Goal: Task Accomplishment & Management: Use online tool/utility

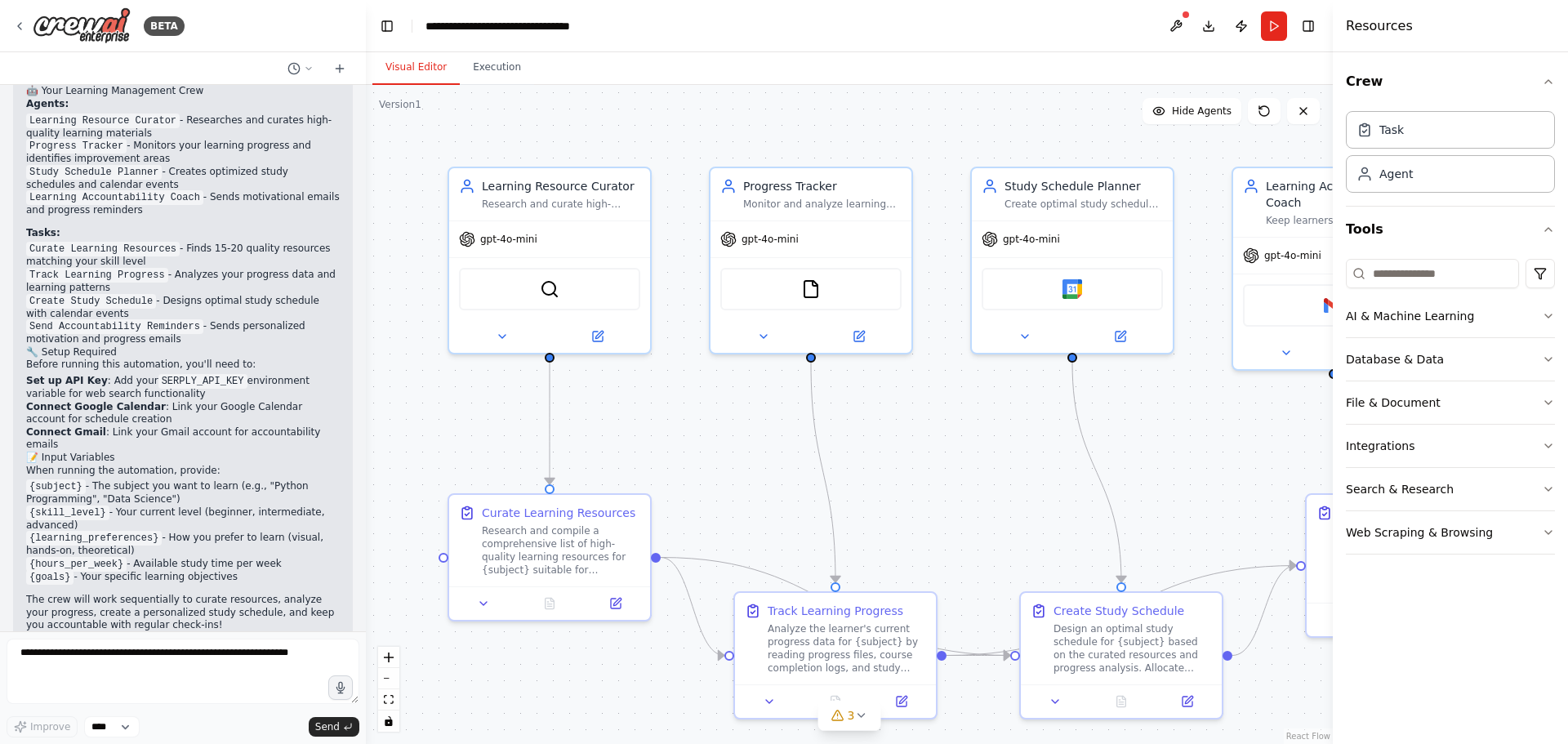
scroll to position [1034, 0]
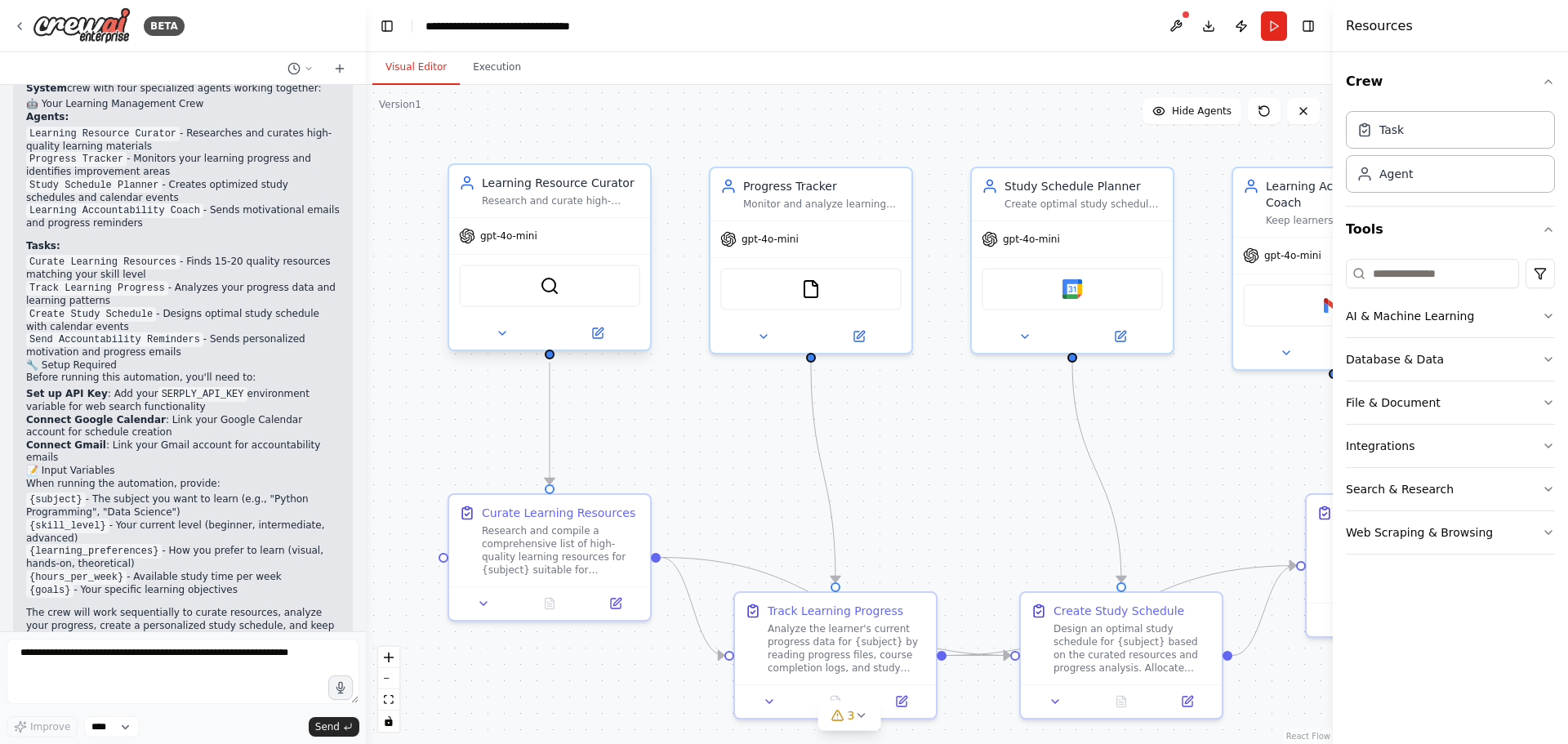
click at [562, 288] on div "SerplyWebSearchTool" at bounding box center [549, 285] width 182 height 42
click at [555, 303] on div "SerplyWebSearchTool" at bounding box center [549, 285] width 182 height 42
click at [529, 308] on div "SerplyWebSearchTool" at bounding box center [550, 285] width 201 height 63
click at [504, 337] on icon at bounding box center [502, 333] width 13 height 13
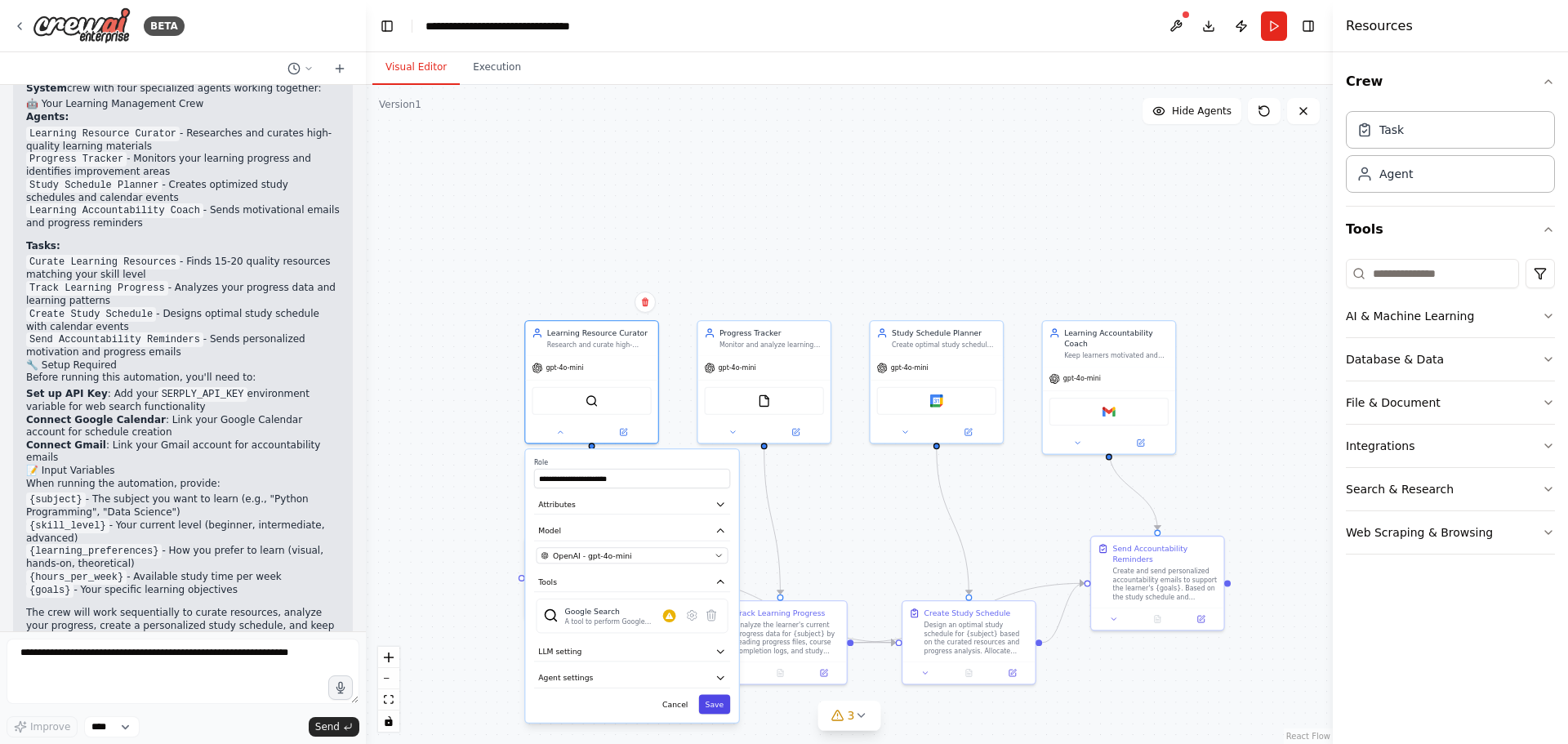
click at [717, 704] on button "Save" at bounding box center [715, 704] width 32 height 20
click at [609, 403] on div "SerplyWebSearchTool" at bounding box center [591, 399] width 119 height 28
click at [610, 365] on div "gpt-4o-mini" at bounding box center [591, 366] width 133 height 24
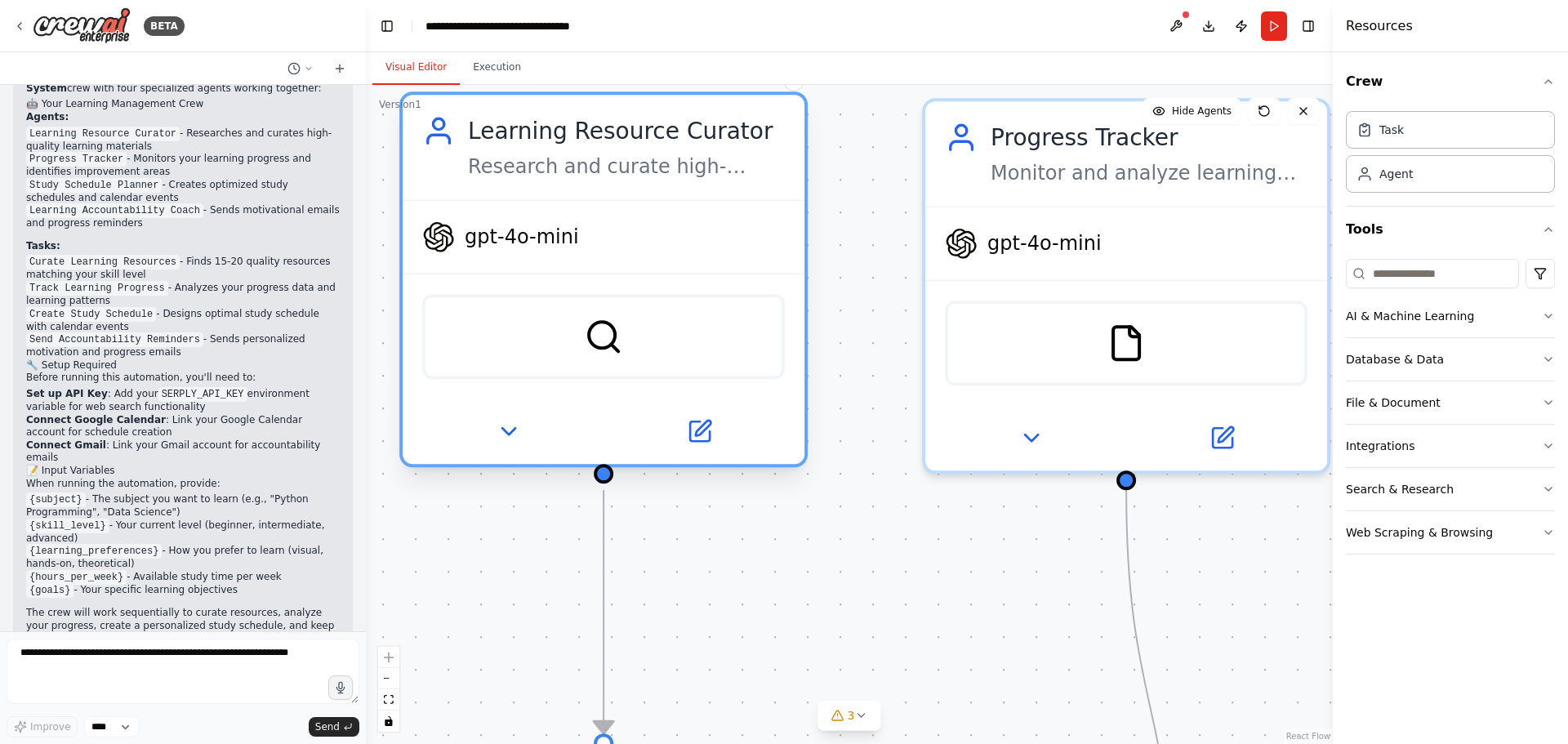
click at [573, 301] on div "SerplyWebSearchTool" at bounding box center [604, 337] width 363 height 85
click at [575, 339] on div "SerplyWebSearchTool" at bounding box center [604, 337] width 363 height 85
click at [601, 337] on img at bounding box center [604, 337] width 40 height 40
click at [605, 337] on img at bounding box center [604, 337] width 40 height 40
click at [605, 339] on img at bounding box center [604, 337] width 40 height 40
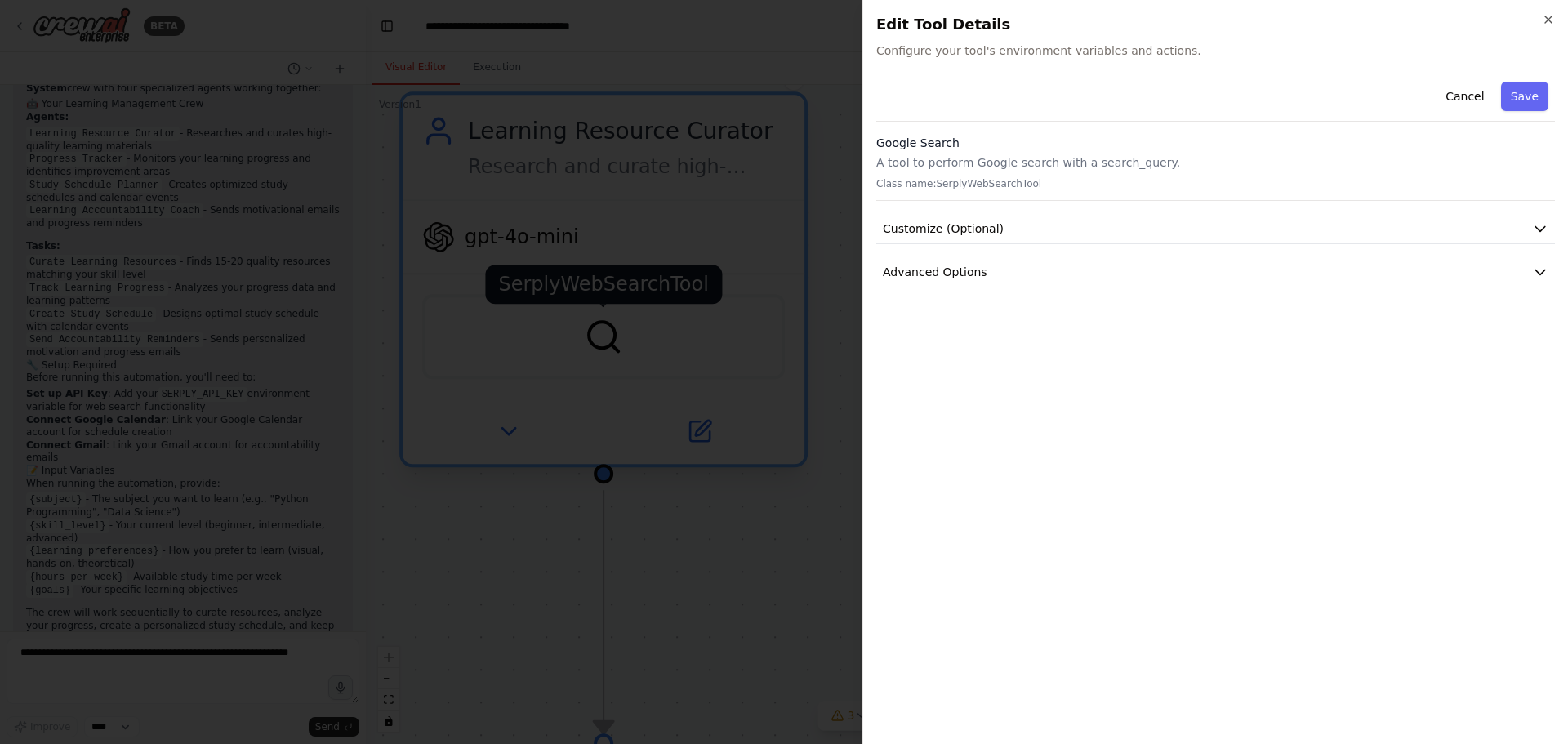
click at [605, 339] on div at bounding box center [784, 372] width 1568 height 744
click at [605, 339] on img at bounding box center [604, 337] width 40 height 40
click at [605, 339] on div at bounding box center [784, 372] width 1568 height 744
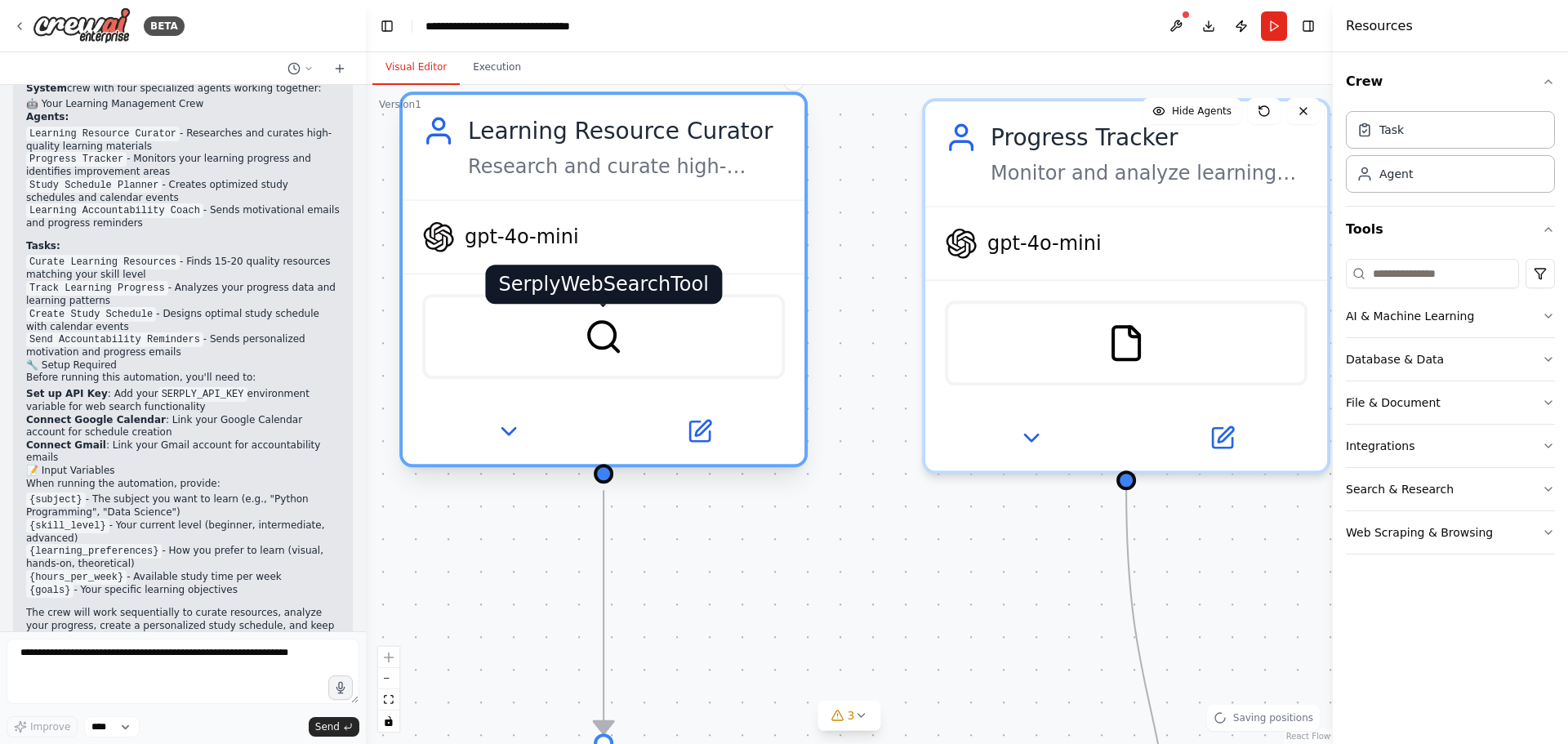
click at [605, 339] on img at bounding box center [604, 337] width 40 height 40
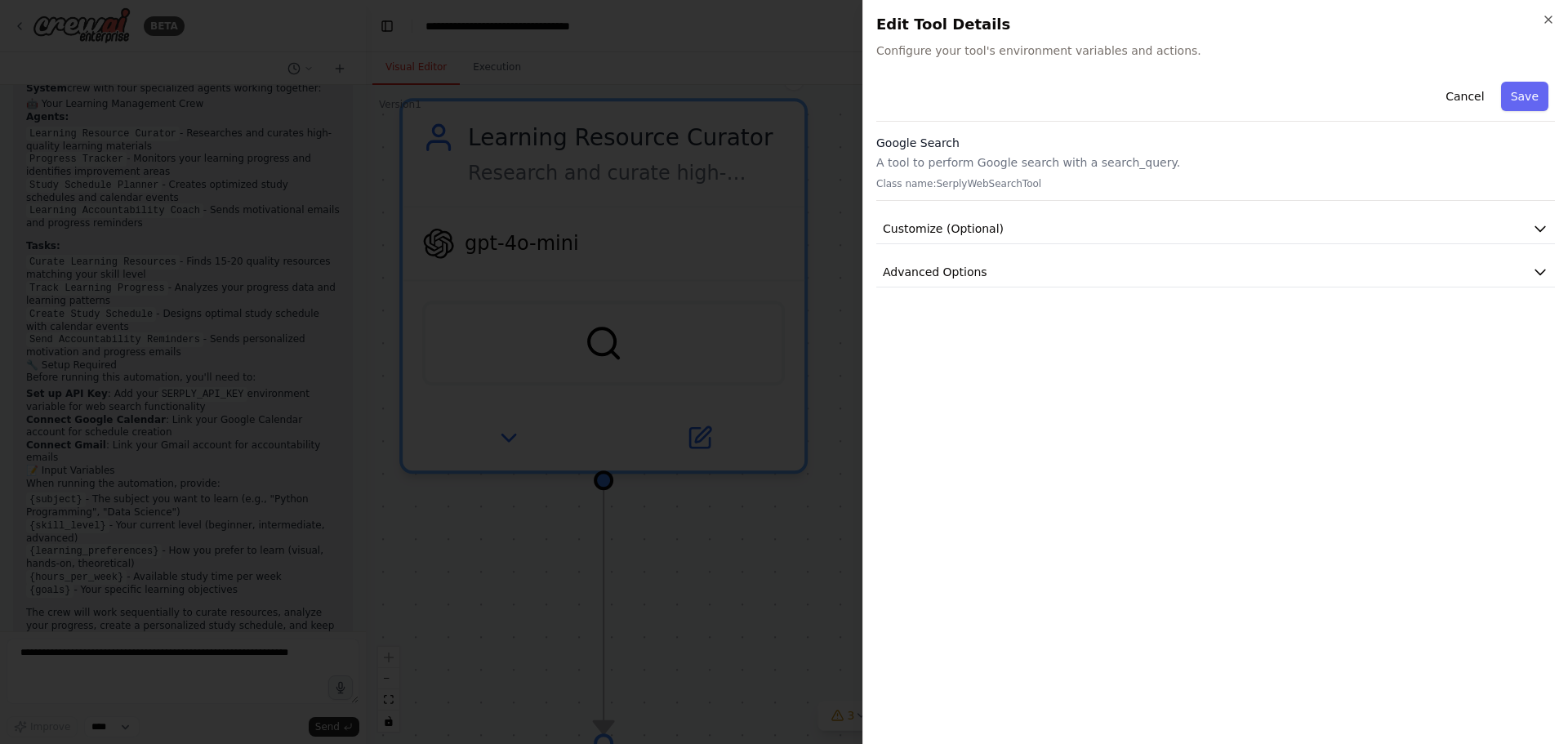
click at [1003, 395] on div "Cancel Save Google Search A tool to perform Google search with a search_query. …" at bounding box center [1216, 403] width 679 height 656
click at [1039, 139] on h3 "Google Search" at bounding box center [1216, 142] width 679 height 16
click at [1048, 66] on div "Close Edit Tool Details Configure your tool's environment variables and actions…" at bounding box center [1215, 372] width 705 height 744
click at [1043, 44] on span "Configure your tool's environment variables and actions." at bounding box center [1216, 50] width 679 height 16
click at [1046, 48] on span "Configure your tool's environment variables and actions." at bounding box center [1216, 50] width 679 height 16
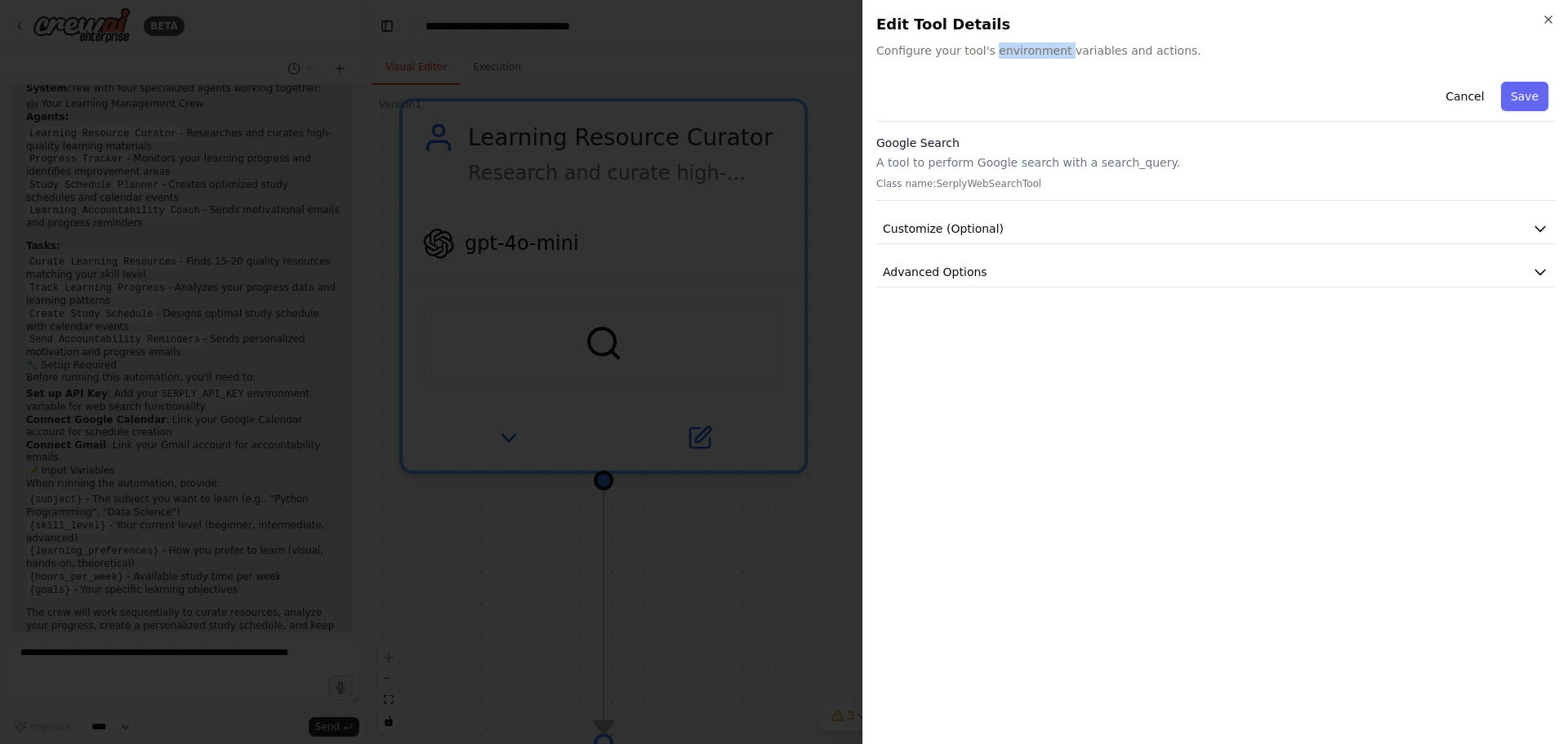
click at [1046, 48] on span "Configure your tool's environment variables and actions." at bounding box center [1216, 50] width 679 height 16
click at [1046, 100] on div "Cancel Save" at bounding box center [1216, 98] width 679 height 46
click at [1048, 56] on span "Configure your tool's environment variables and actions." at bounding box center [1216, 50] width 679 height 16
click at [1196, 58] on span "Configure your tool's environment variables and actions." at bounding box center [1216, 50] width 679 height 16
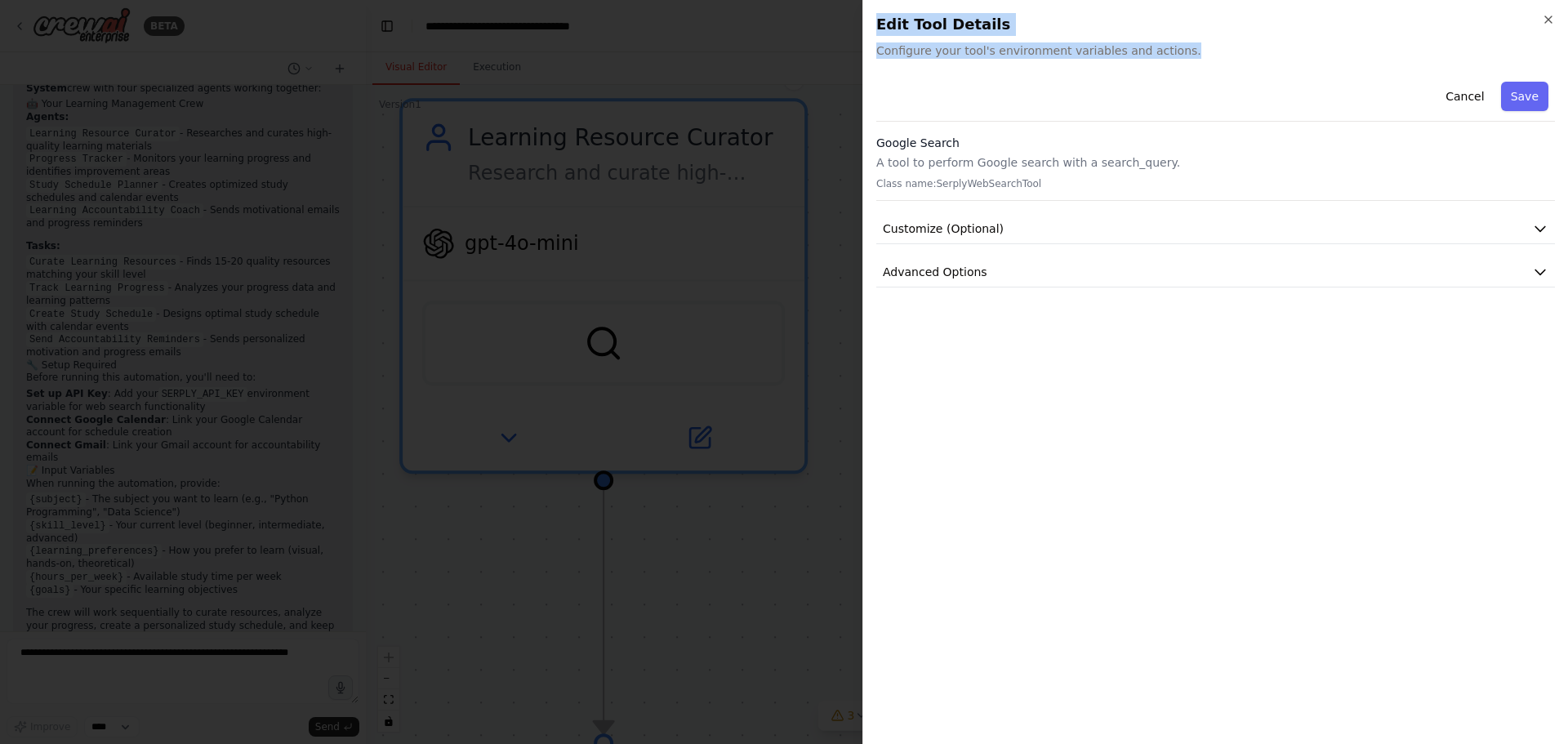
drag, startPoint x: 1190, startPoint y: 53, endPoint x: 798, endPoint y: 71, distance: 392.4
click at [1020, 87] on div "Cancel Save" at bounding box center [1216, 98] width 679 height 46
click at [1022, 163] on p "A tool to perform Google search with a search_query." at bounding box center [1216, 162] width 679 height 16
click at [1052, 165] on p "A tool to perform Google search with a search_query." at bounding box center [1216, 162] width 679 height 16
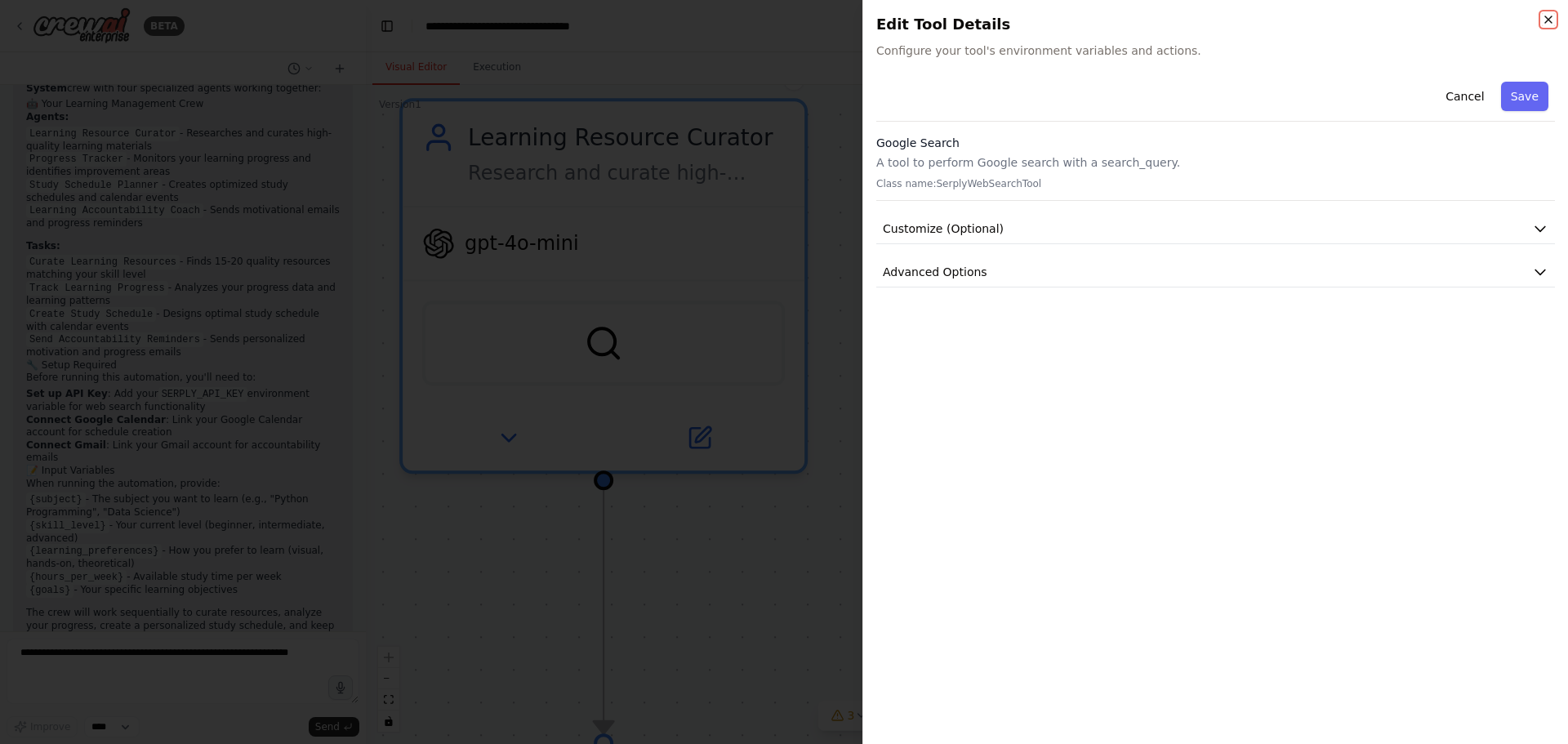
click at [1542, 17] on icon "button" at bounding box center [1548, 20] width 13 height 13
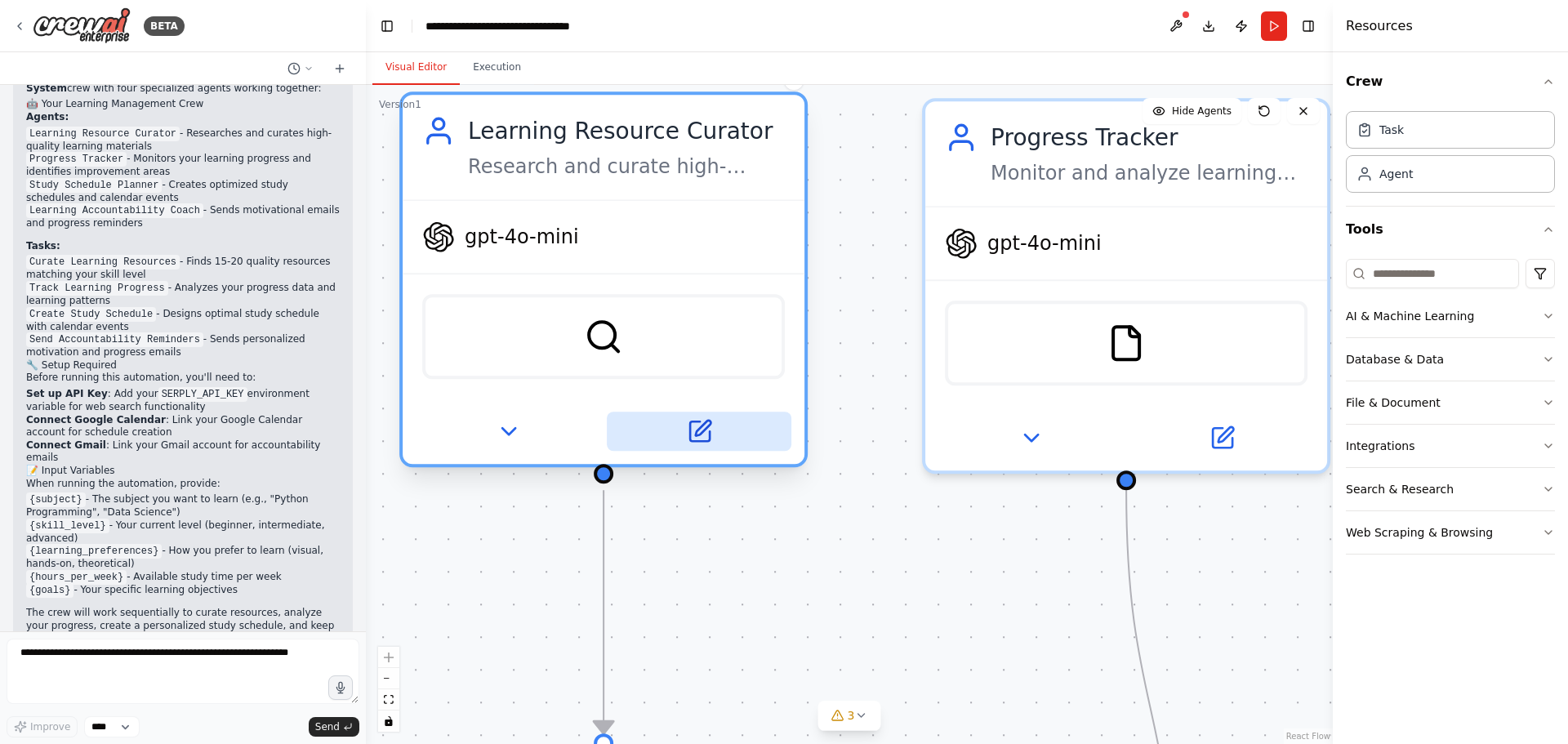
click at [703, 440] on icon at bounding box center [699, 431] width 20 height 20
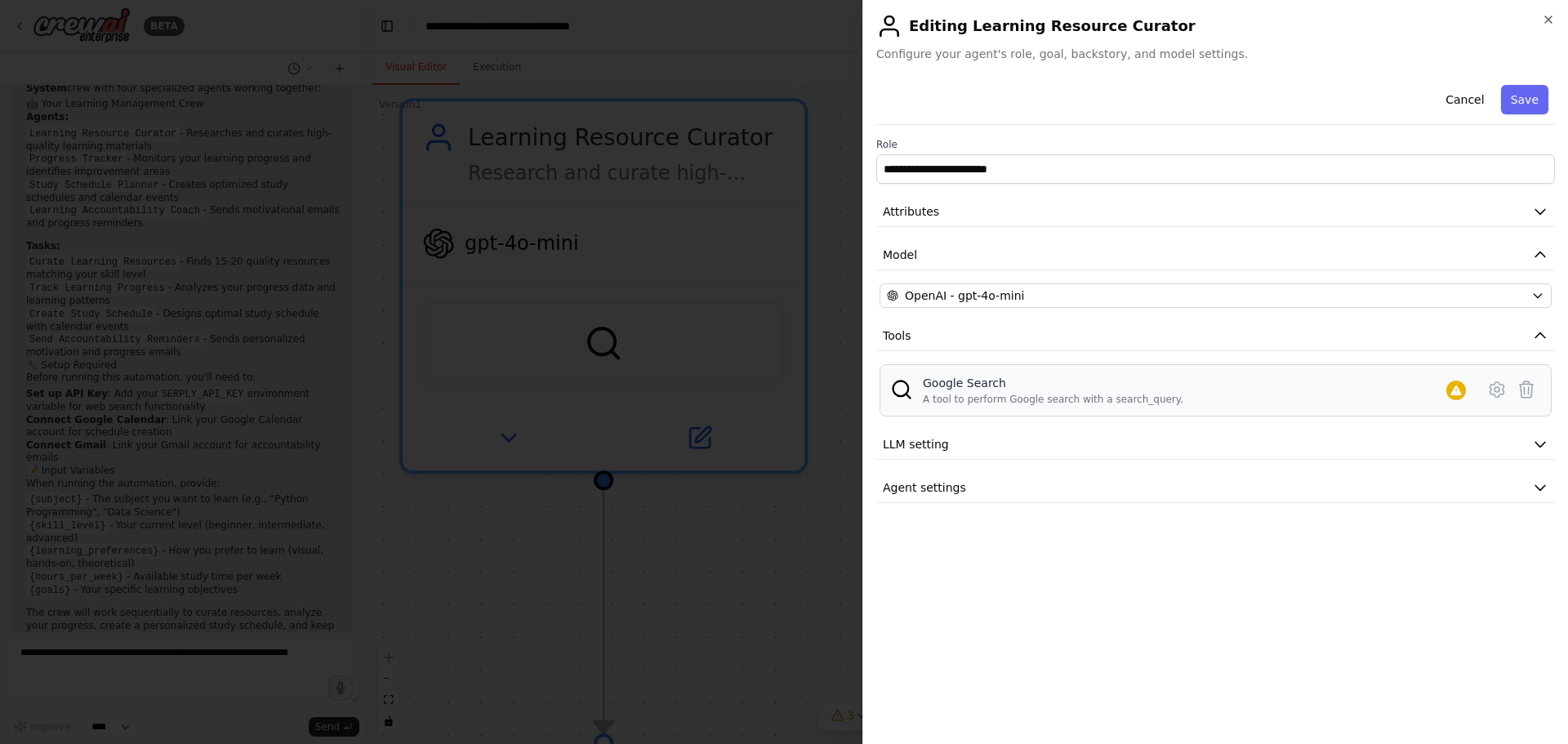
click at [1026, 391] on div "Google Search A tool to perform Google search with a search_query." at bounding box center [1053, 390] width 261 height 31
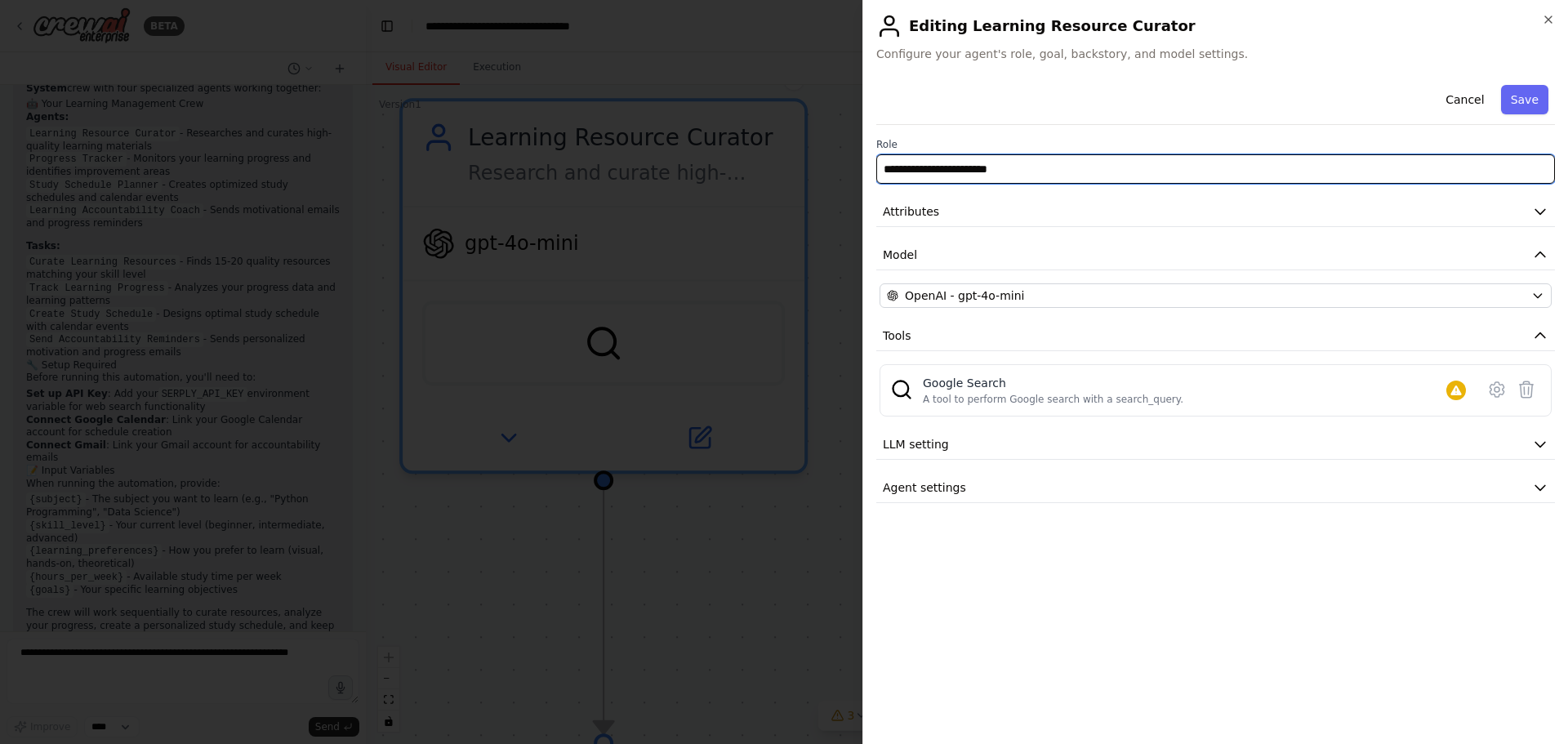
click at [1023, 171] on input "**********" at bounding box center [1216, 168] width 679 height 29
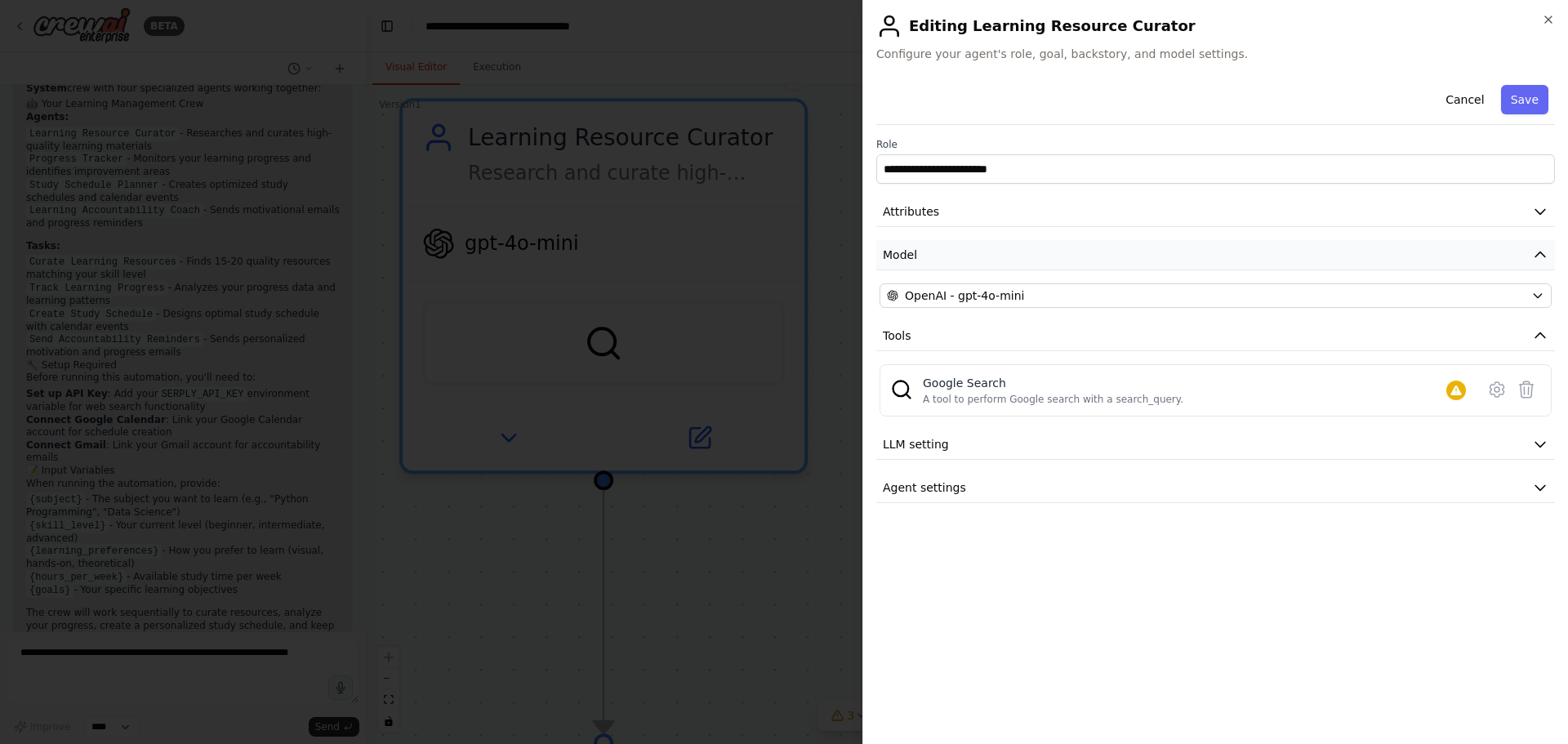
click at [1017, 241] on button "Model" at bounding box center [1216, 255] width 679 height 30
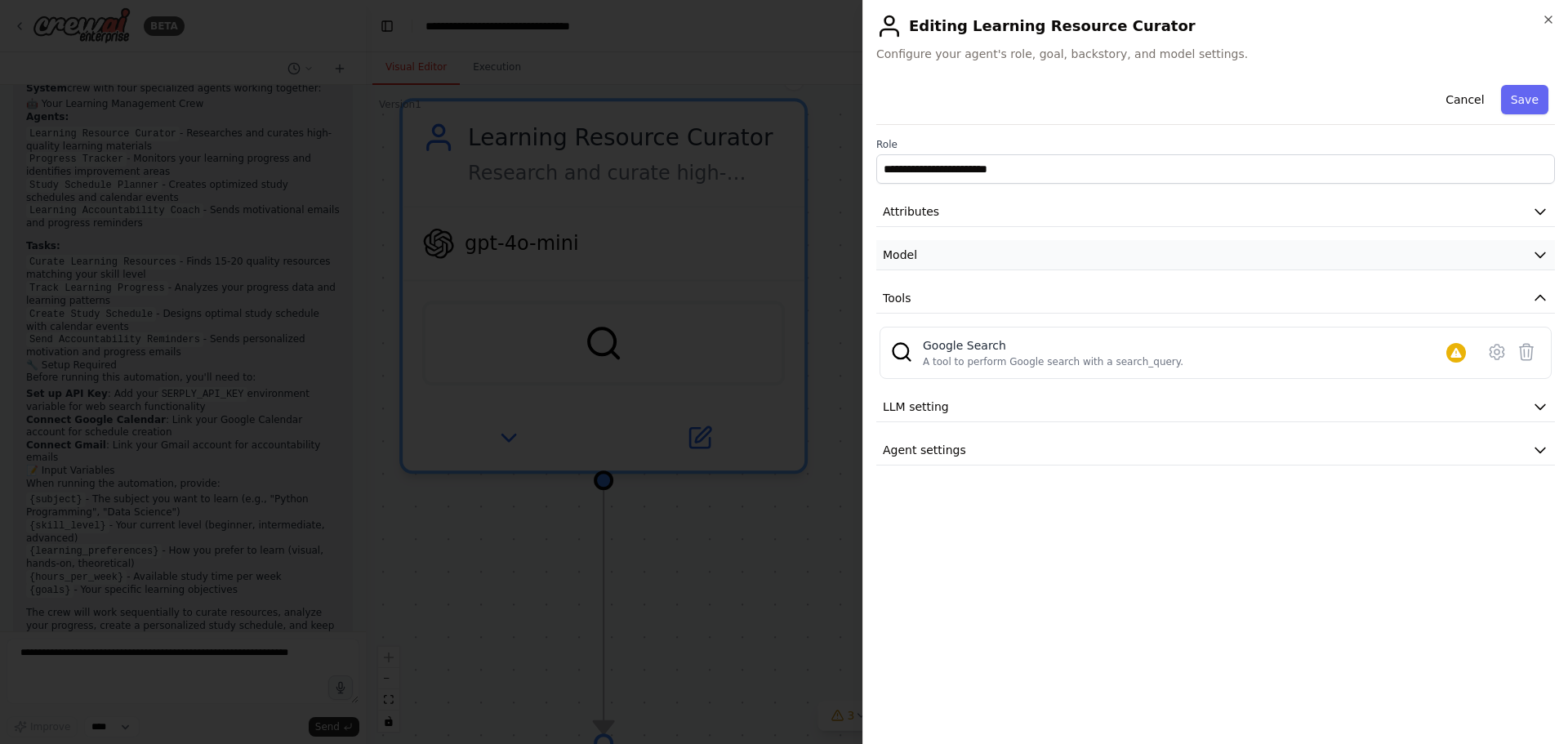
click at [1017, 241] on button "Model" at bounding box center [1216, 255] width 679 height 30
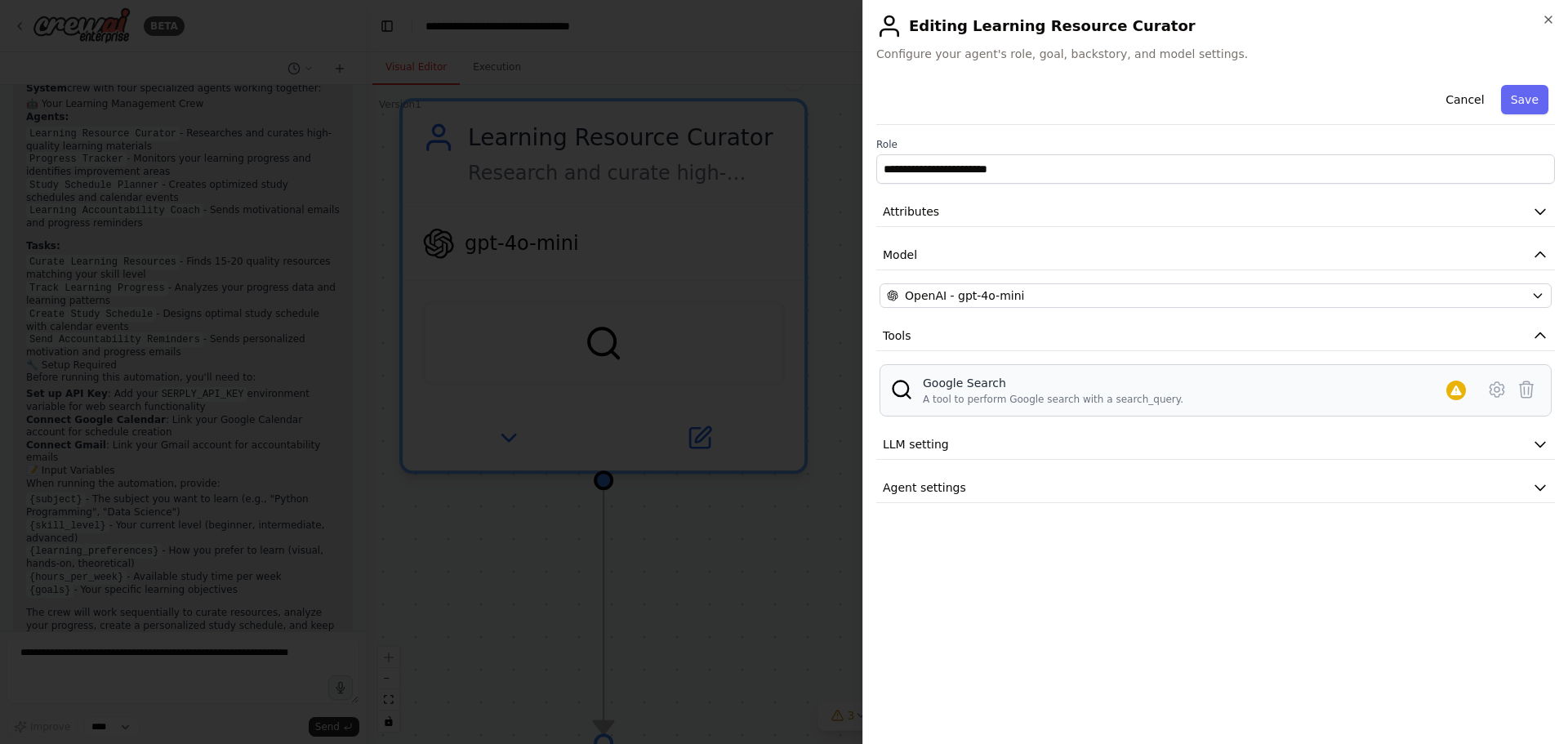
click at [1017, 380] on div "Google Search" at bounding box center [1053, 383] width 261 height 16
click at [1020, 398] on div "A tool to perform Google search with a search_query." at bounding box center [1053, 400] width 261 height 13
click at [1020, 399] on div "A tool to perform Google search with a search_query." at bounding box center [1053, 400] width 261 height 13
click at [1165, 394] on div "Google Search A tool to perform Google search with a search_query." at bounding box center [1197, 390] width 549 height 31
click at [1331, 398] on div "Google Search A tool to perform Google search with a search_query." at bounding box center [1197, 390] width 549 height 31
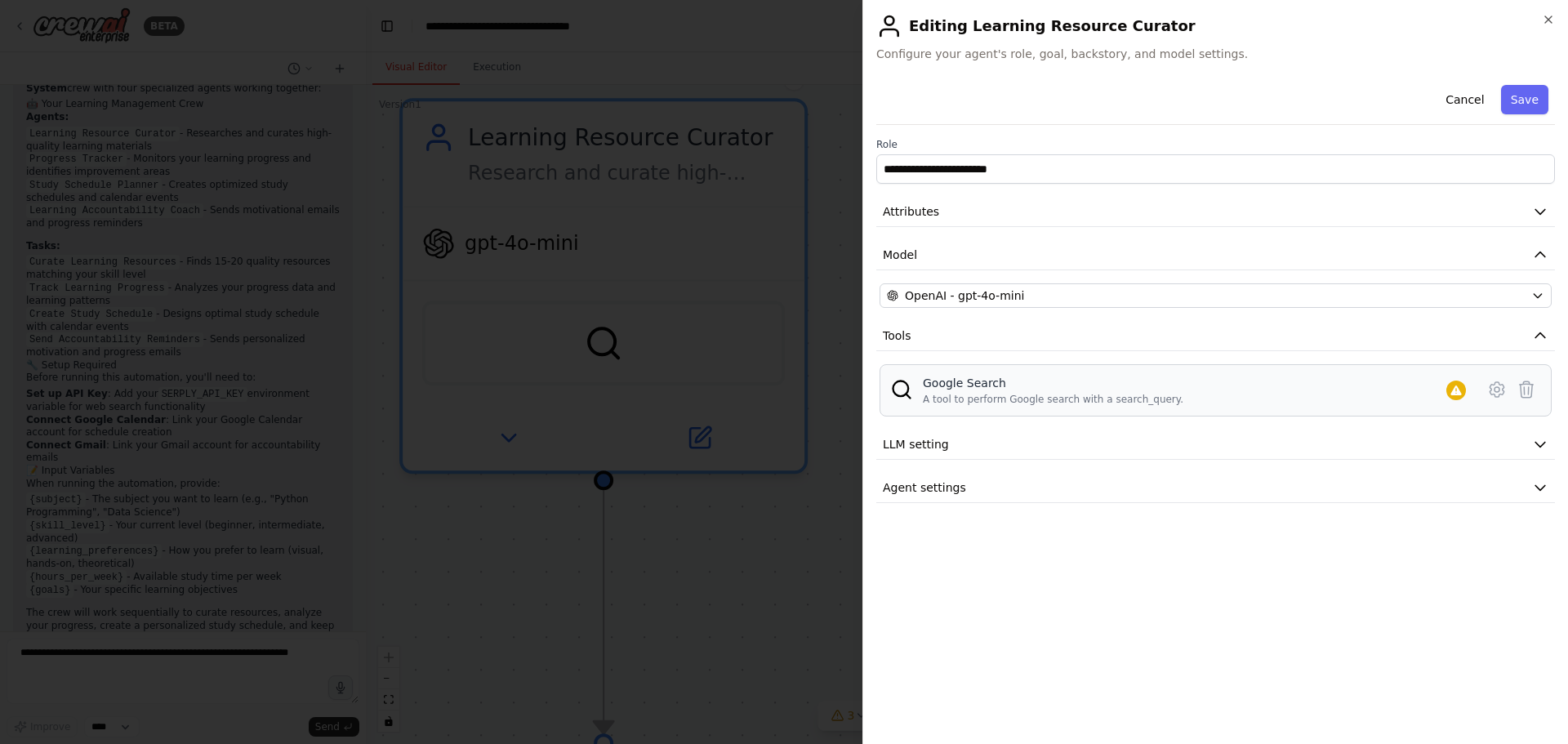
click at [1126, 388] on div "Google Search" at bounding box center [1053, 383] width 261 height 16
click at [1016, 452] on button "LLM setting" at bounding box center [1216, 445] width 679 height 30
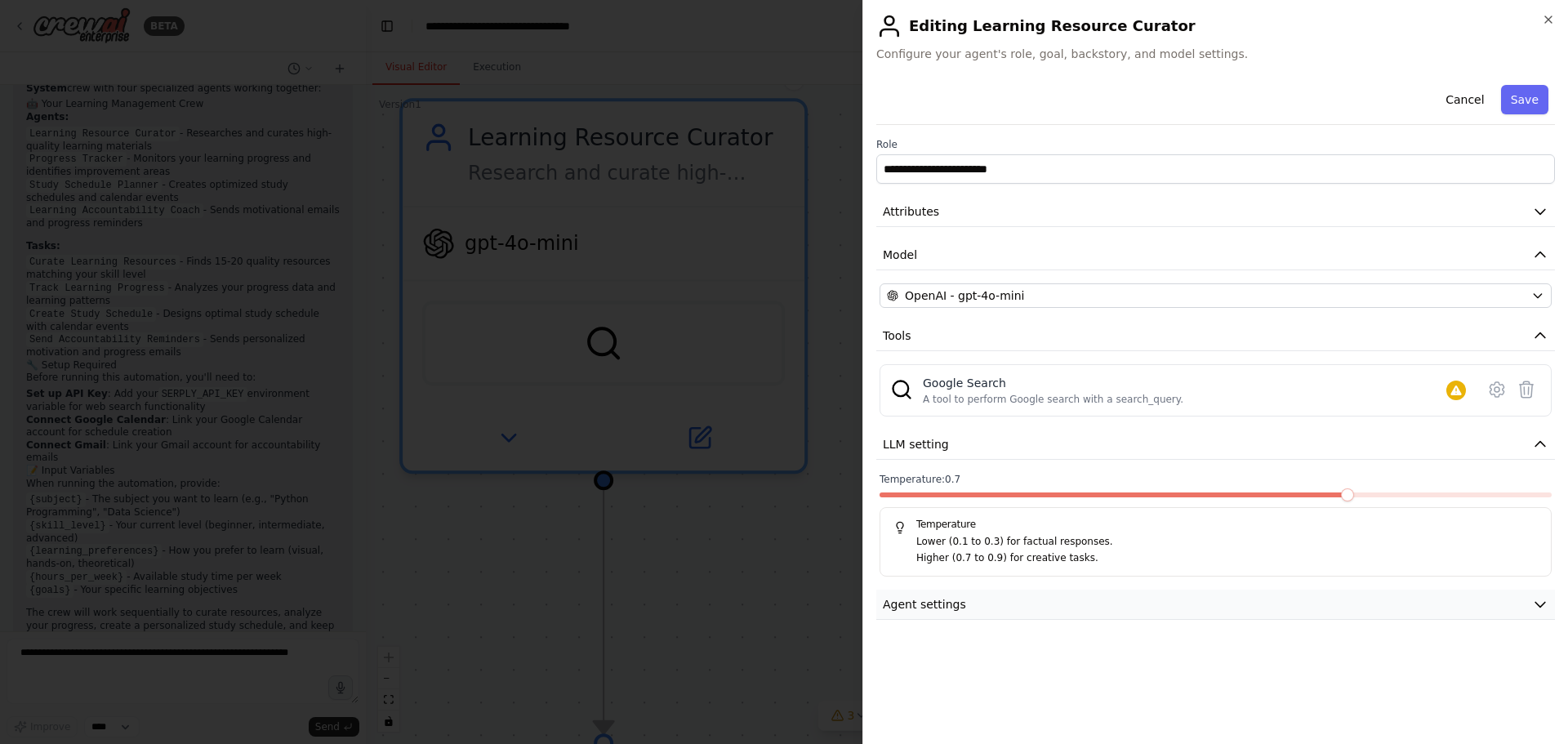
click at [1009, 603] on button "Agent settings" at bounding box center [1216, 605] width 679 height 30
click at [1516, 86] on button "Save" at bounding box center [1525, 99] width 47 height 29
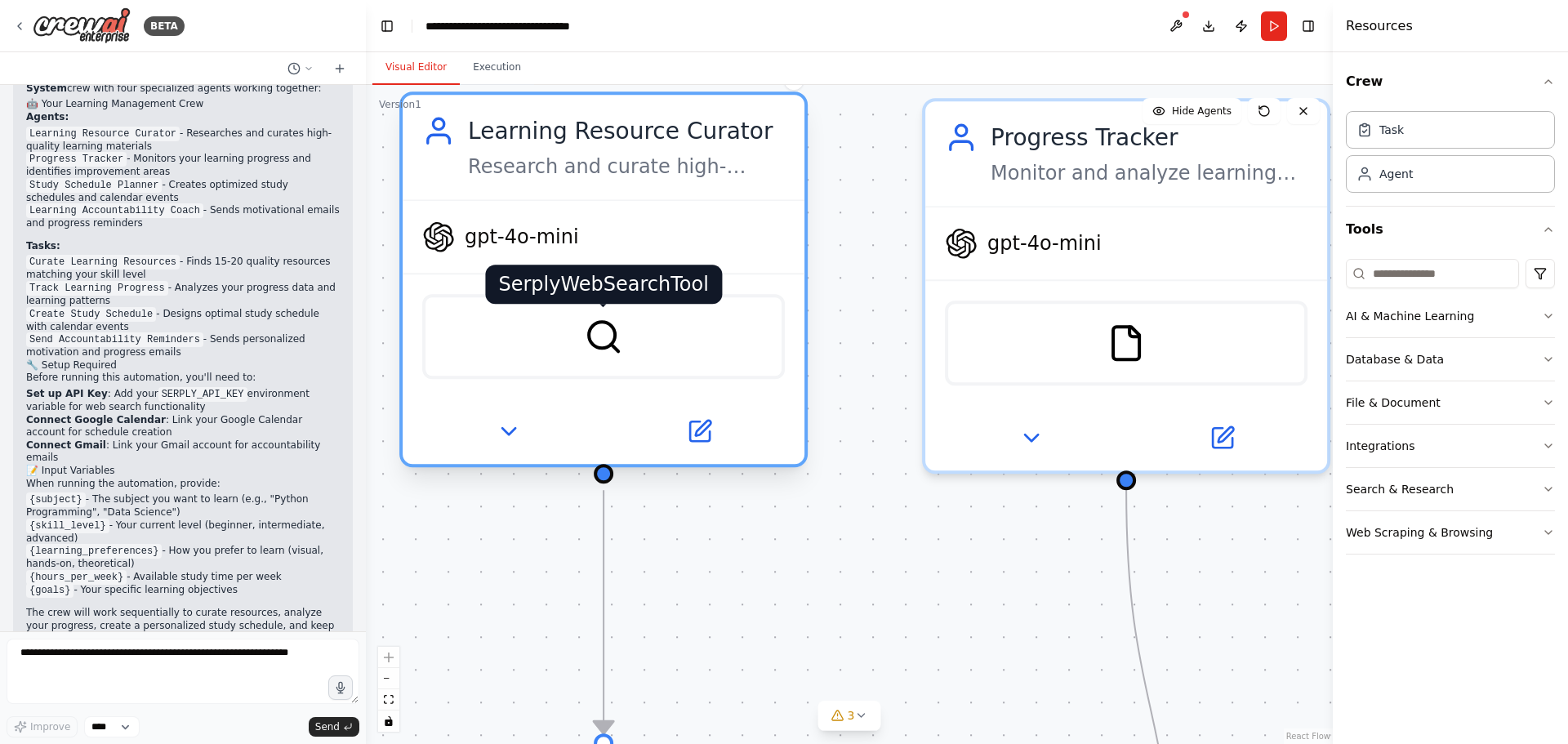
click at [611, 347] on img at bounding box center [604, 337] width 40 height 40
click at [605, 342] on img at bounding box center [604, 337] width 40 height 40
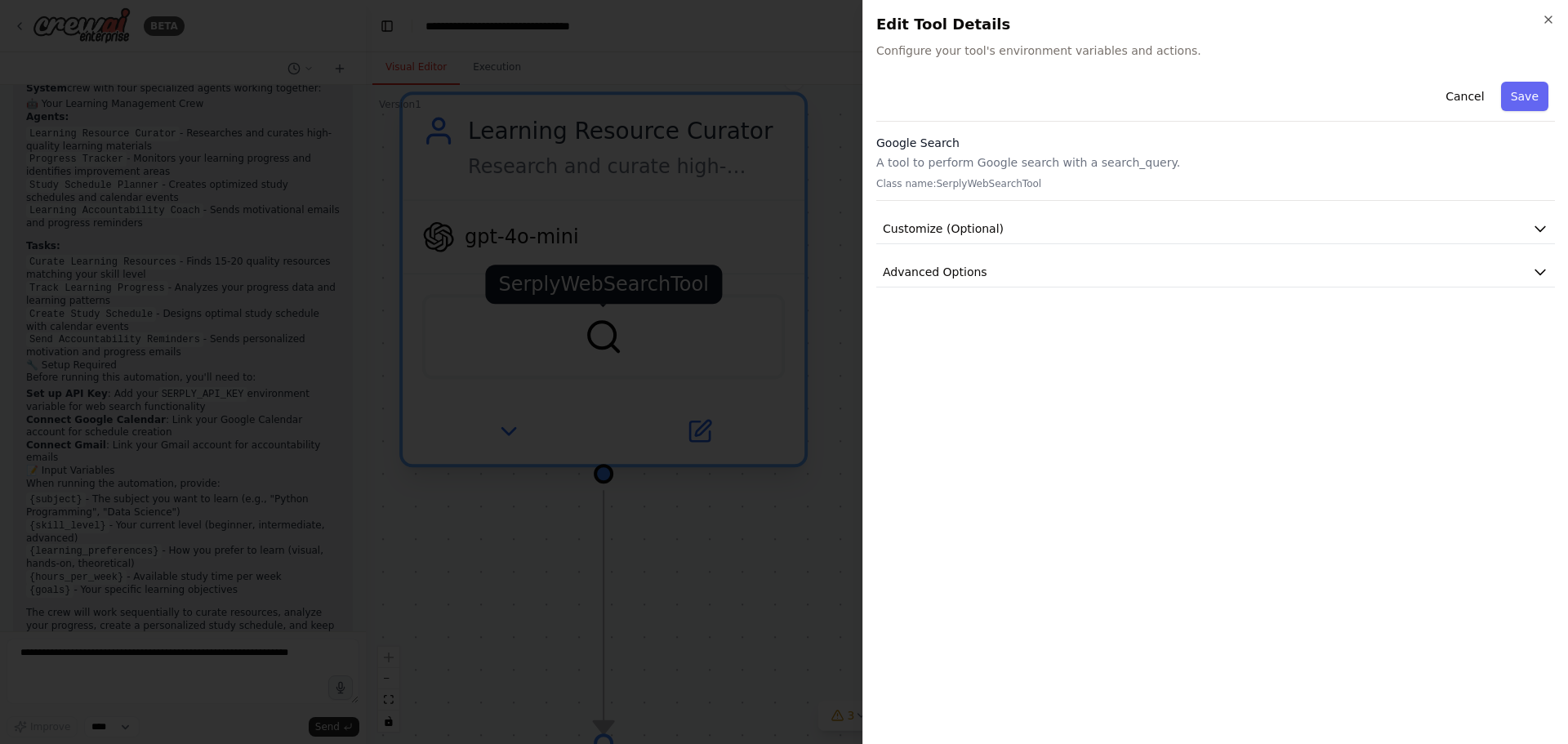
click at [605, 342] on div at bounding box center [784, 372] width 1568 height 744
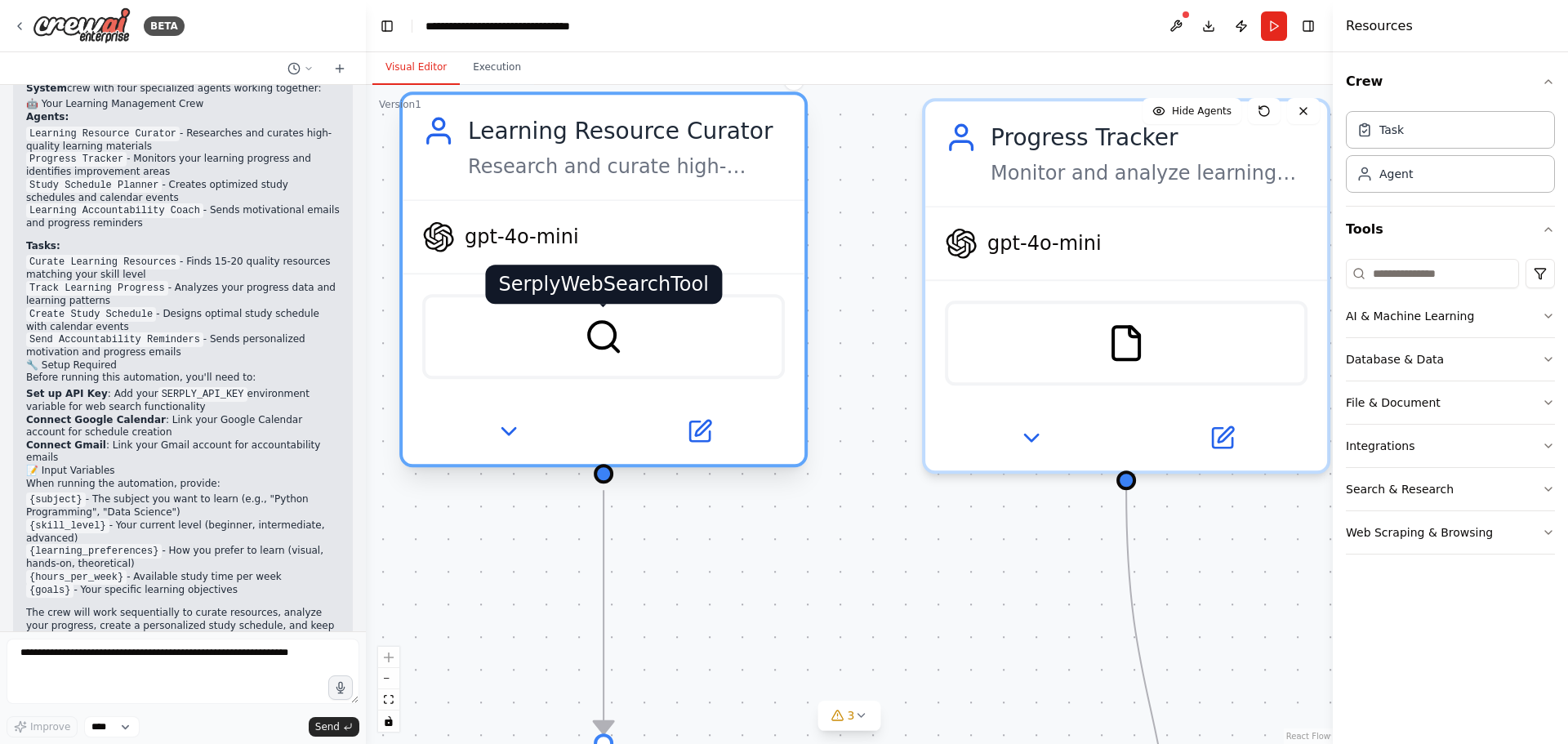
click at [605, 342] on img at bounding box center [604, 337] width 40 height 40
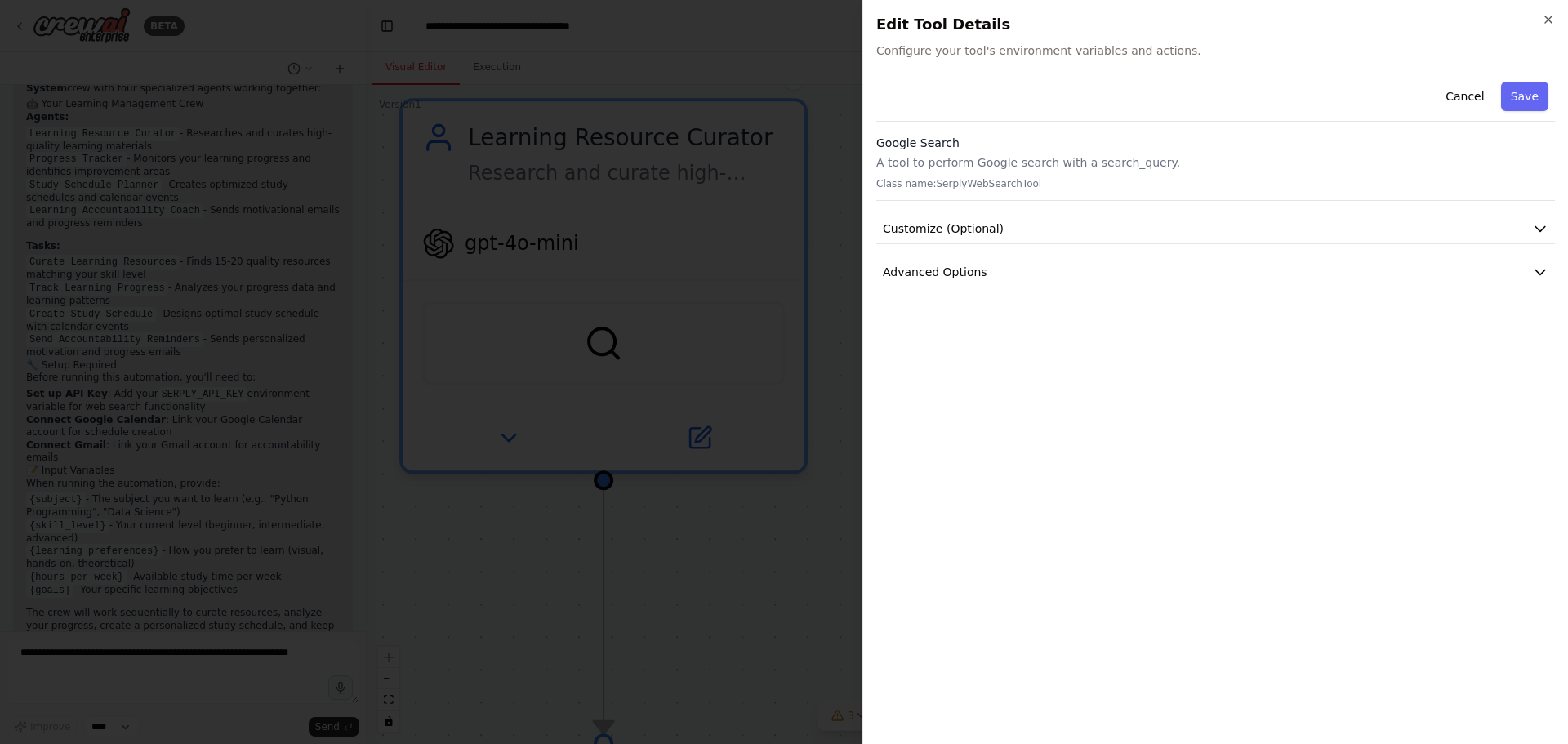
click at [1056, 49] on span "Configure your tool's environment variables and actions." at bounding box center [1216, 50] width 679 height 16
click at [1030, 144] on h3 "Google Search" at bounding box center [1216, 142] width 679 height 16
click at [1028, 168] on p "A tool to perform Google search with a search_query." at bounding box center [1216, 162] width 679 height 16
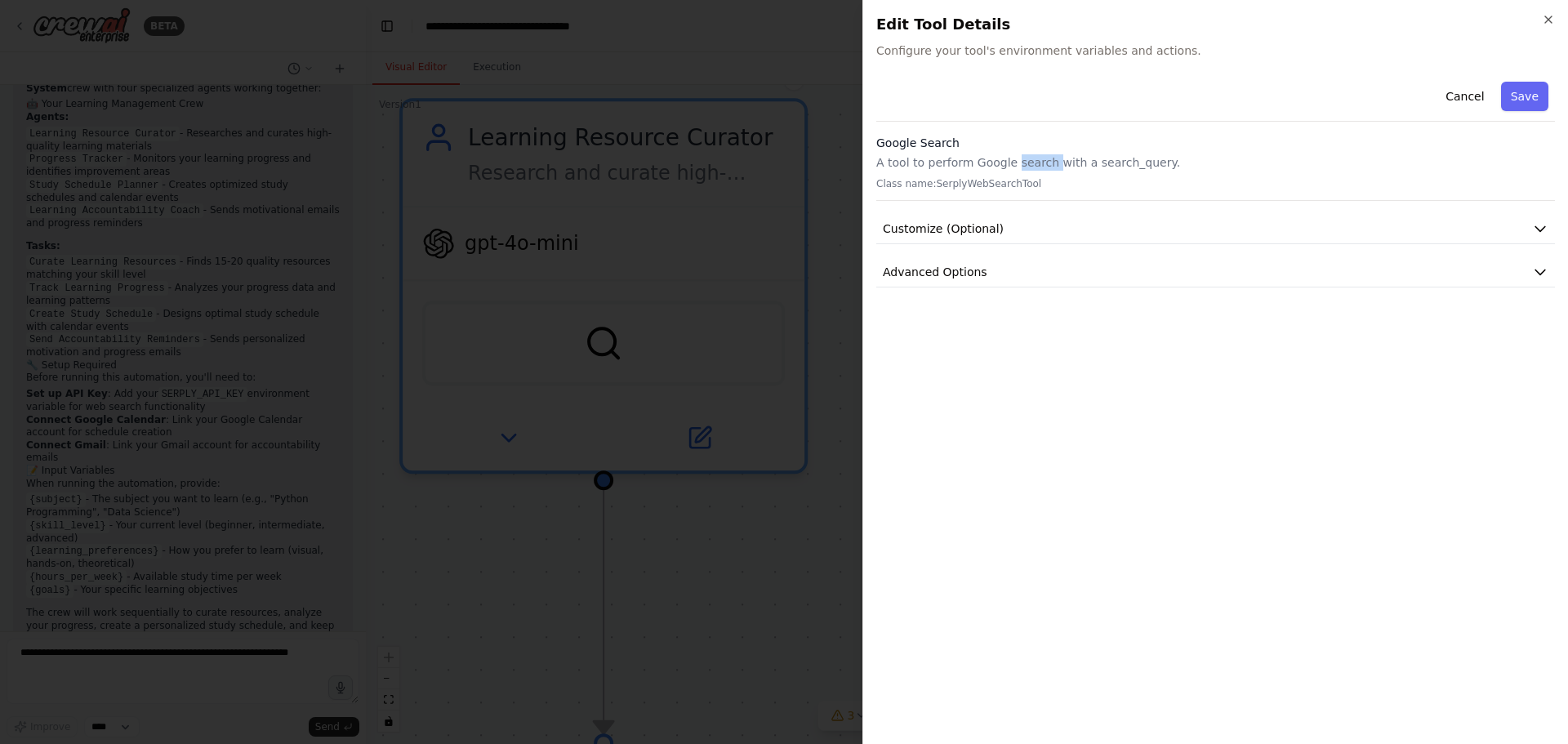
click at [1028, 168] on p "A tool to perform Google search with a search_query." at bounding box center [1216, 162] width 679 height 16
click at [1008, 53] on span "Configure your tool's environment variables and actions." at bounding box center [1216, 50] width 679 height 16
click at [911, 152] on div "Google Search A tool to perform Google search with a search_query. Class name: …" at bounding box center [1216, 167] width 679 height 66
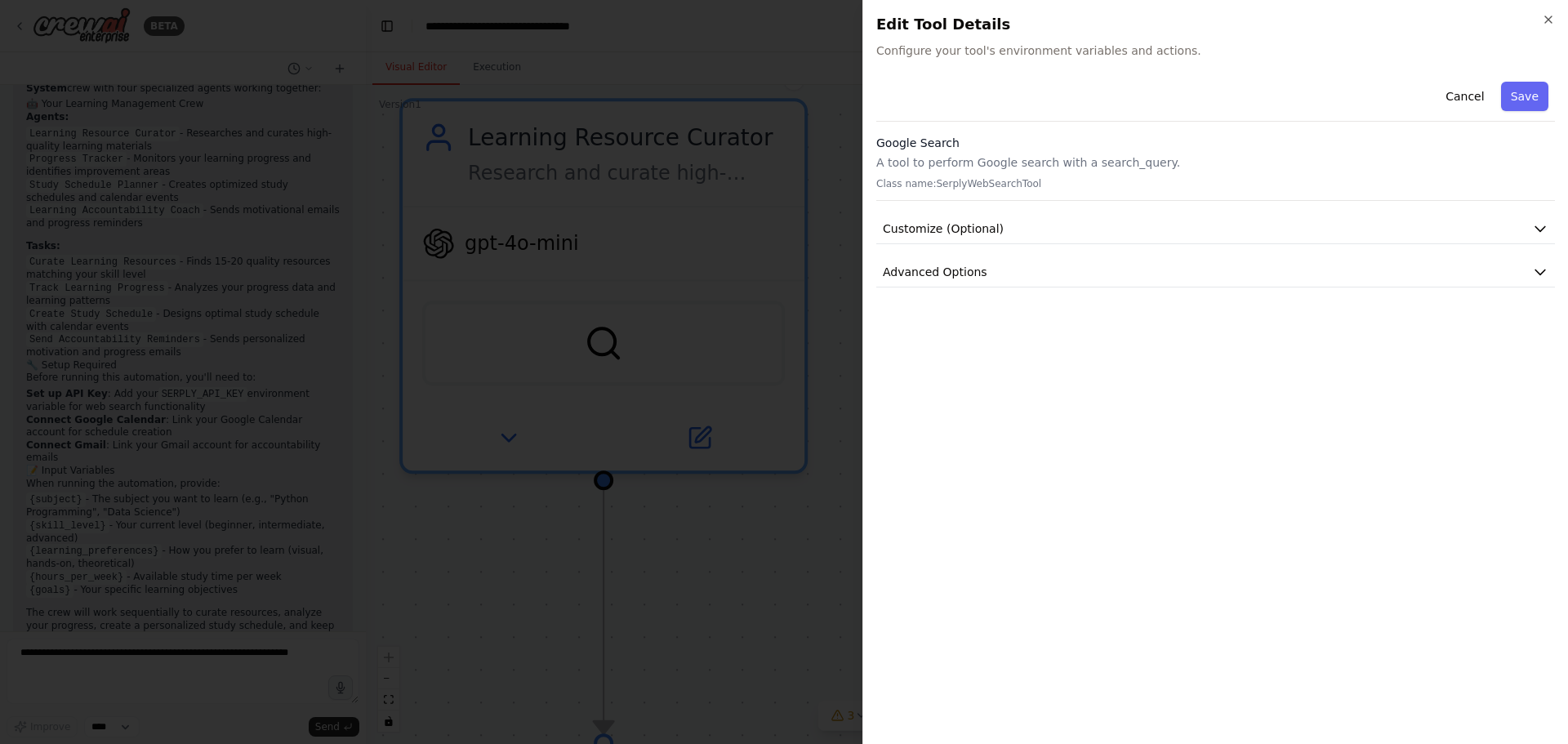
click at [914, 166] on p "A tool to perform Google search with a search_query." at bounding box center [1216, 162] width 679 height 16
click at [913, 47] on span "Configure your tool's environment variables and actions." at bounding box center [1216, 50] width 679 height 16
drag, startPoint x: 1549, startPoint y: 26, endPoint x: 1540, endPoint y: 9, distance: 19.2
click at [1546, 18] on div "Close Edit Tool Details Configure your tool's environment variables and actions…" at bounding box center [1215, 372] width 705 height 744
click at [1548, 22] on icon "button" at bounding box center [1548, 20] width 13 height 13
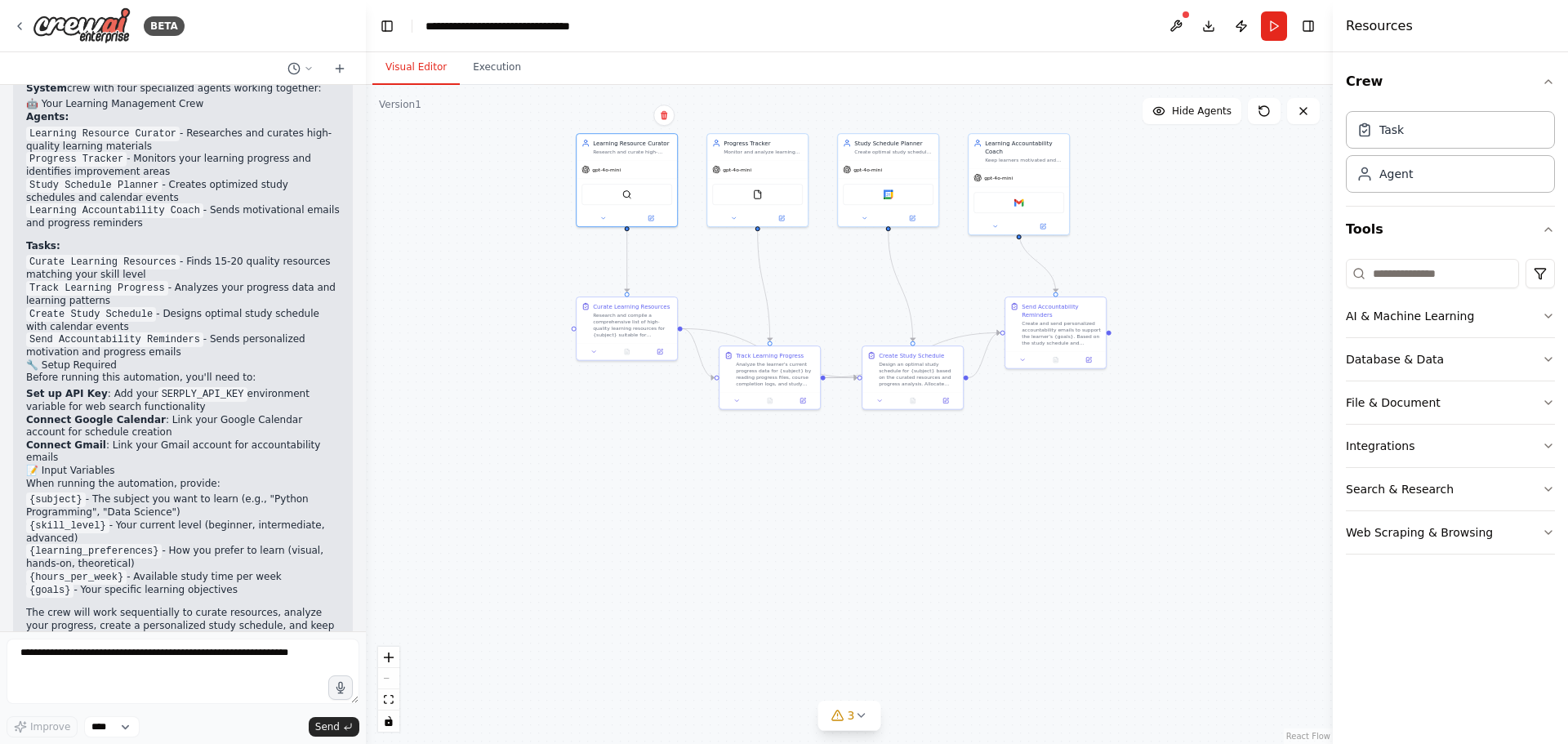
drag, startPoint x: 793, startPoint y: 586, endPoint x: 753, endPoint y: 317, distance: 272.0
click at [753, 317] on div ".deletable-edge-delete-btn { width: 20px; height: 20px; border: 0px solid #ffff…" at bounding box center [849, 414] width 967 height 659
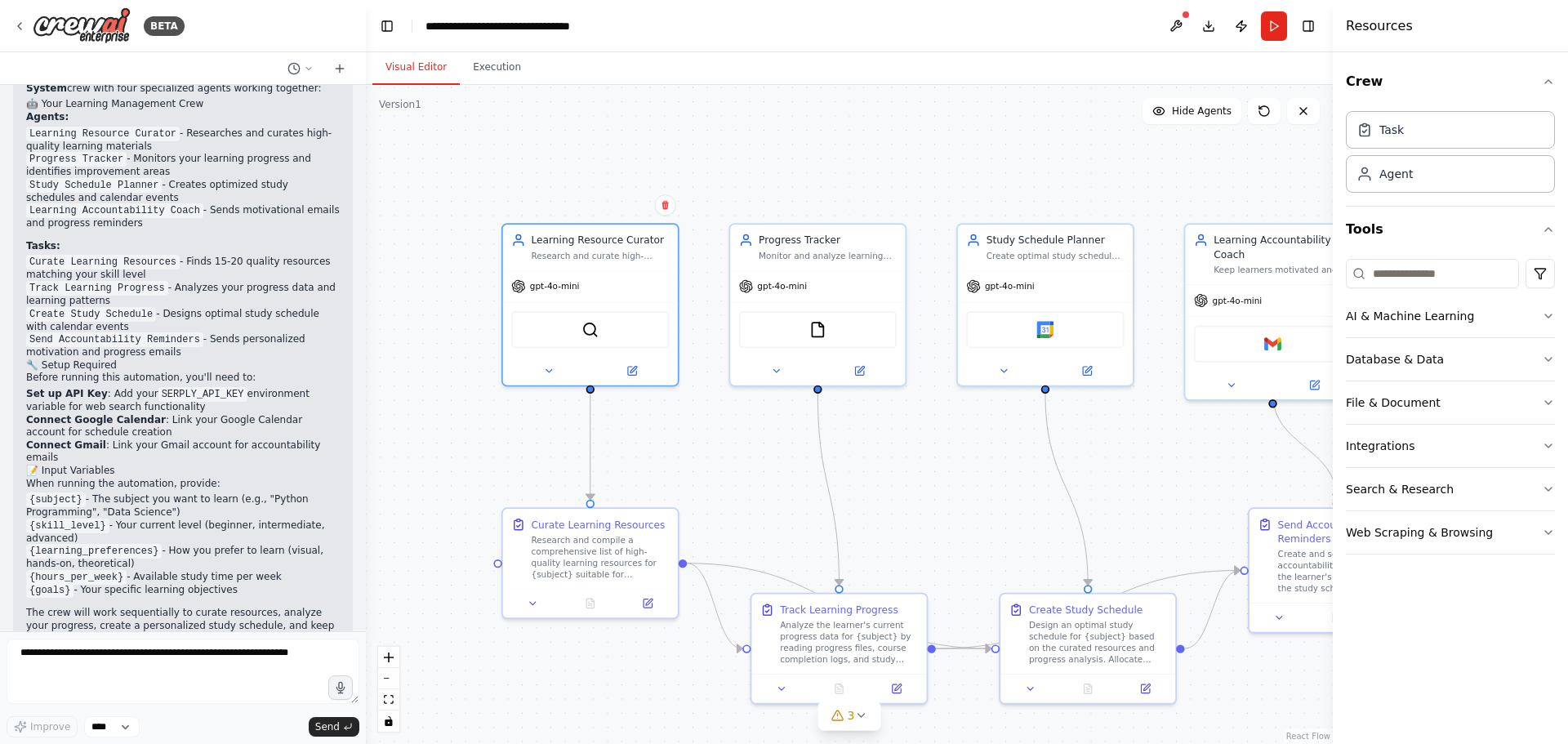
drag, startPoint x: 785, startPoint y: 147, endPoint x: 740, endPoint y: 486, distance: 342.0
click at [740, 486] on div ".deletable-edge-delete-btn { width: 20px; height: 20px; border: 0px solid #ffff…" at bounding box center [849, 414] width 967 height 659
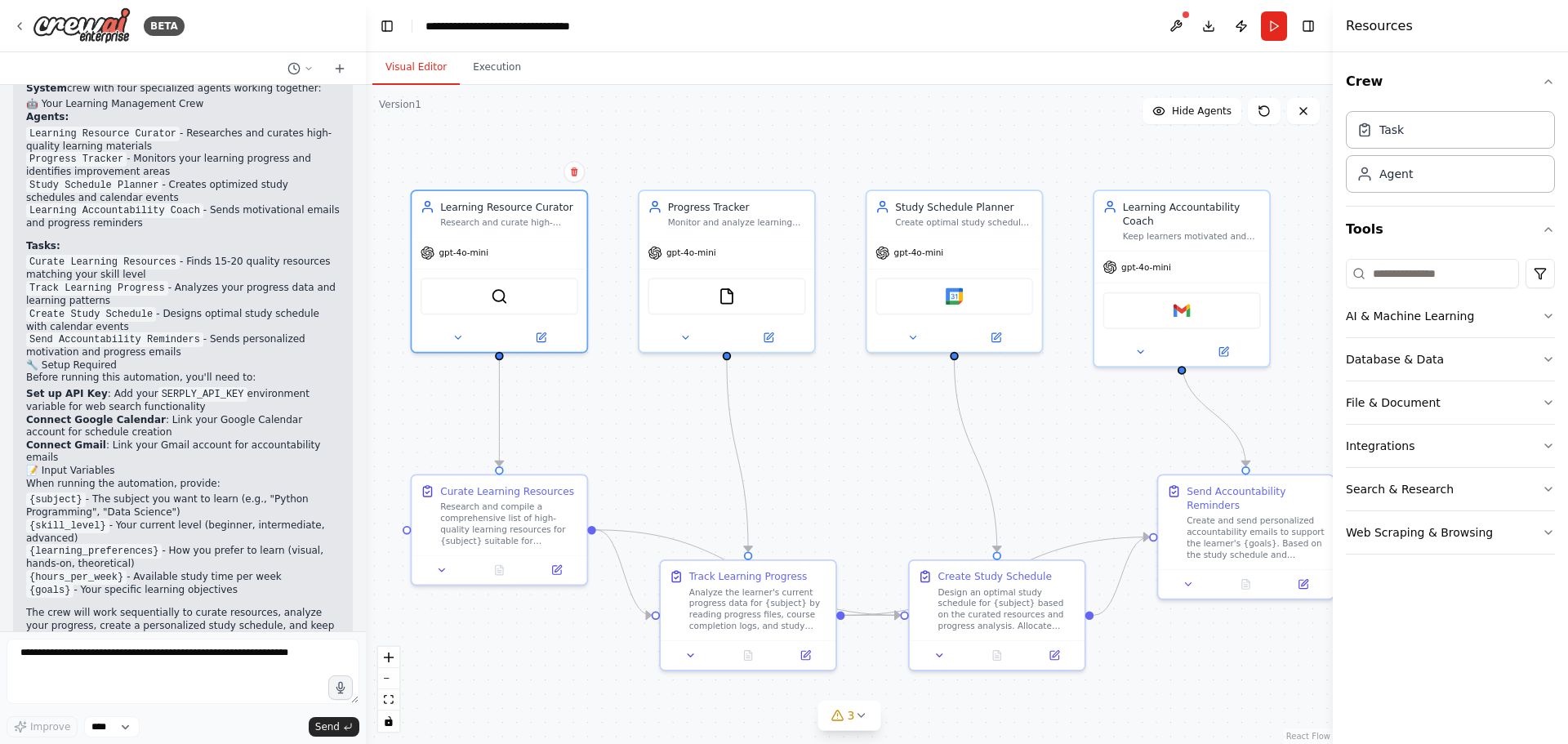
drag, startPoint x: 1000, startPoint y: 494, endPoint x: 922, endPoint y: 472, distance: 81.0
click at [922, 472] on div ".deletable-edge-delete-btn { width: 20px; height: 20px; border: 0px solid #ffff…" at bounding box center [849, 414] width 967 height 659
